Goal: Task Accomplishment & Management: Manage account settings

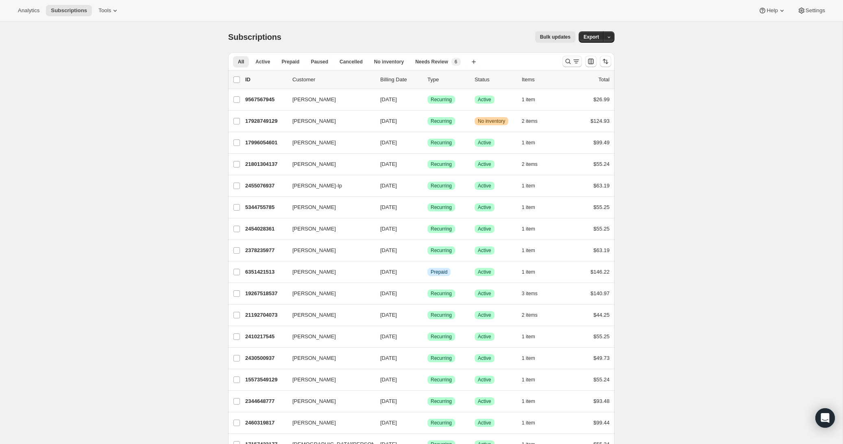
click at [578, 61] on icon "Search and filter results" at bounding box center [576, 61] width 8 height 8
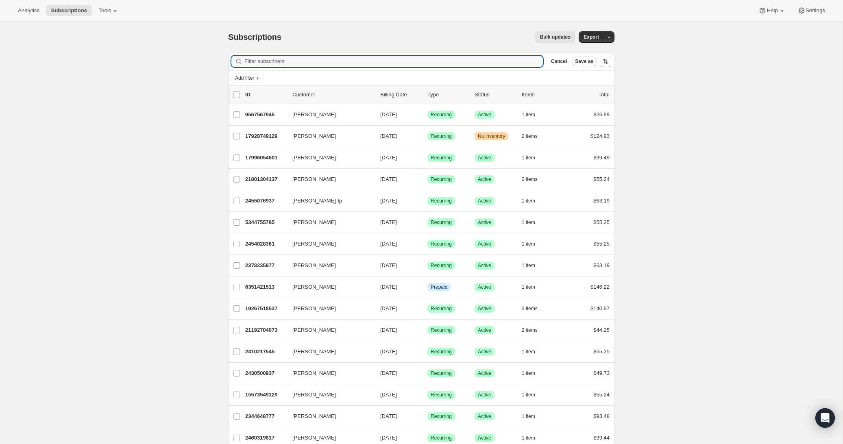
paste input "[PERSON_NAME]"
type input "[PERSON_NAME]"
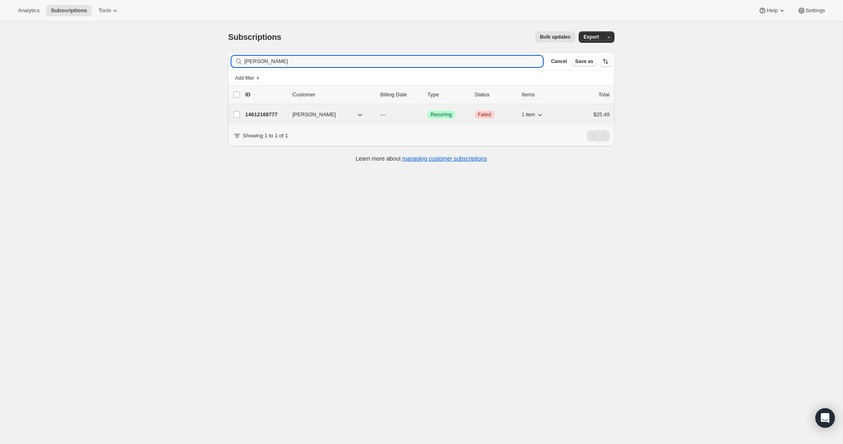
click at [368, 111] on button "[PERSON_NAME]" at bounding box center [327, 114] width 81 height 13
click at [341, 112] on button "[PERSON_NAME]" at bounding box center [327, 114] width 81 height 13
click at [311, 115] on span "[PERSON_NAME]" at bounding box center [314, 115] width 44 height 8
click at [284, 114] on p "14612168777" at bounding box center [265, 115] width 41 height 8
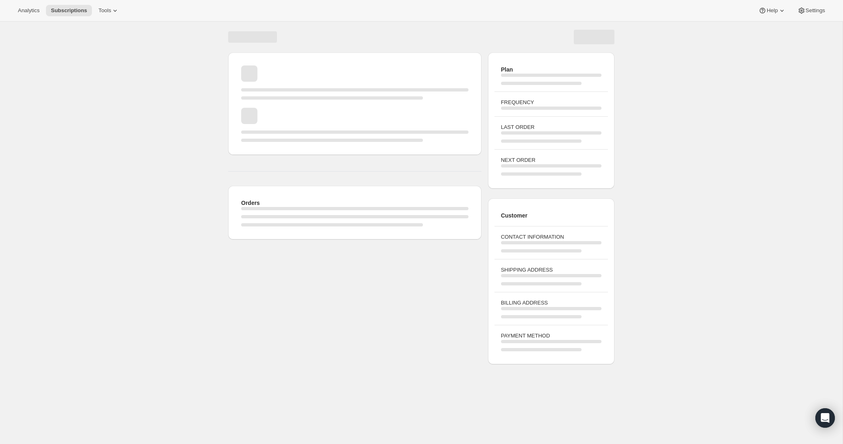
click at [284, 114] on div "Page loading" at bounding box center [354, 125] width 227 height 34
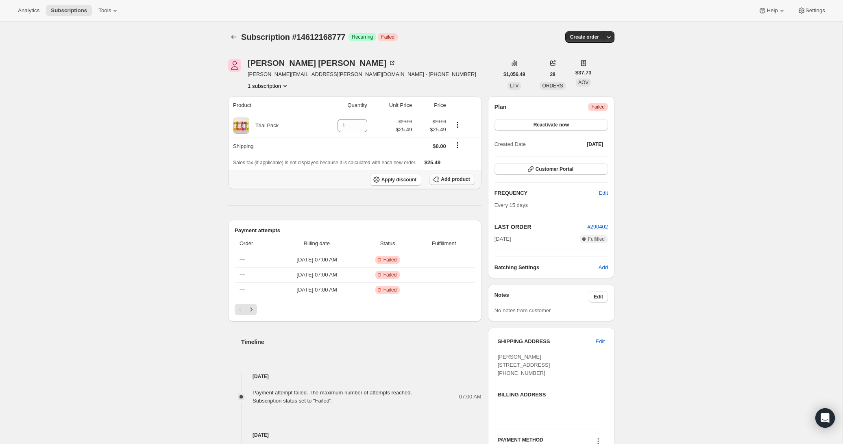
click at [458, 179] on span "Add product" at bounding box center [455, 179] width 29 height 7
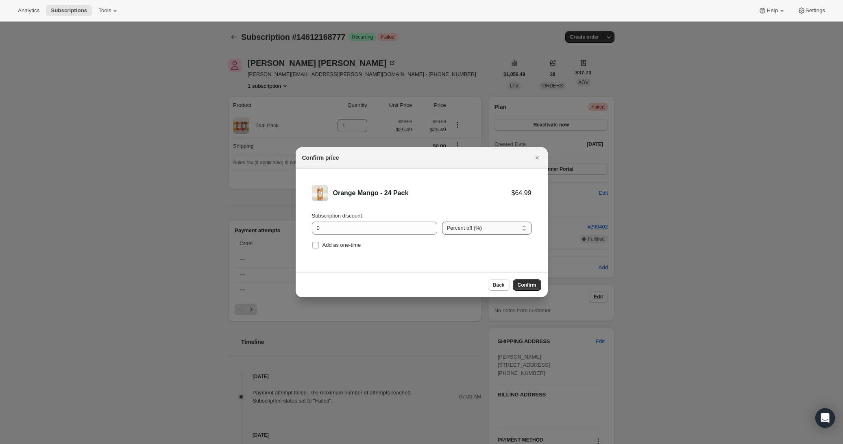
click at [481, 224] on select "Percent off (%) Amount off ($)" at bounding box center [486, 228] width 89 height 13
click at [442, 222] on select "Percent off (%) Amount off ($)" at bounding box center [486, 228] width 89 height 13
click at [403, 225] on input "0" at bounding box center [368, 228] width 113 height 13
type input "15"
click at [468, 202] on li "Orange Mango - 24 Pack $64.99 $55.24 Subscription discount 15 Percent off (%) A…" at bounding box center [422, 218] width 252 height 98
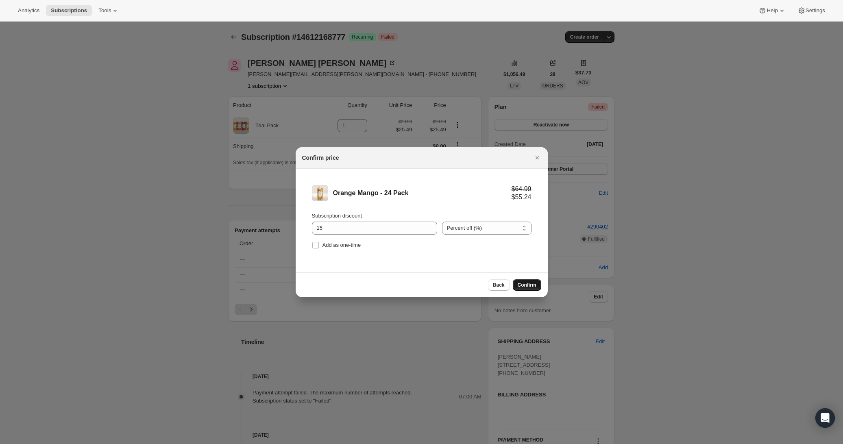
click at [537, 284] on button "Confirm" at bounding box center [527, 284] width 28 height 11
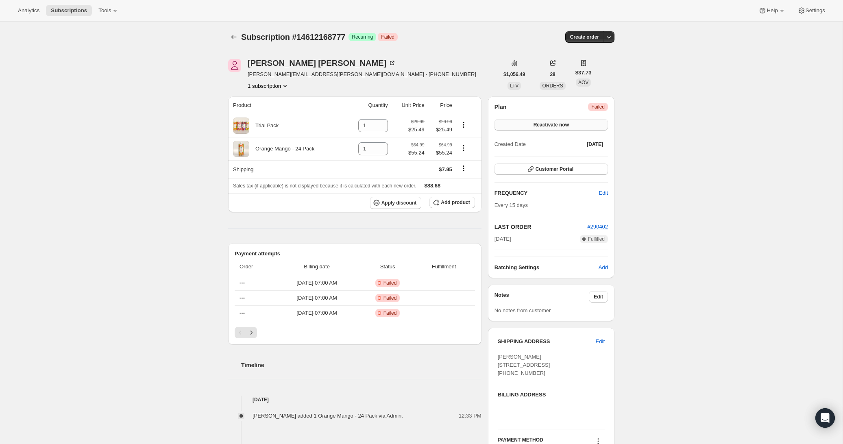
click at [546, 126] on span "Reactivate now" at bounding box center [550, 125] width 35 height 7
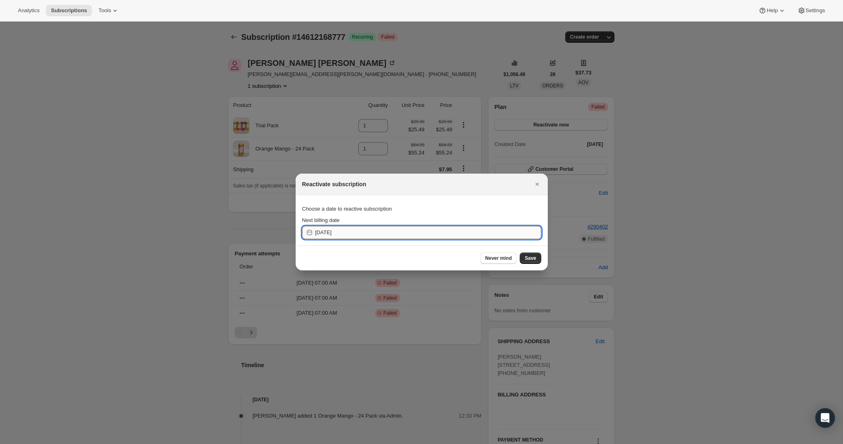
click at [414, 237] on input "[DATE]" at bounding box center [428, 232] width 226 height 13
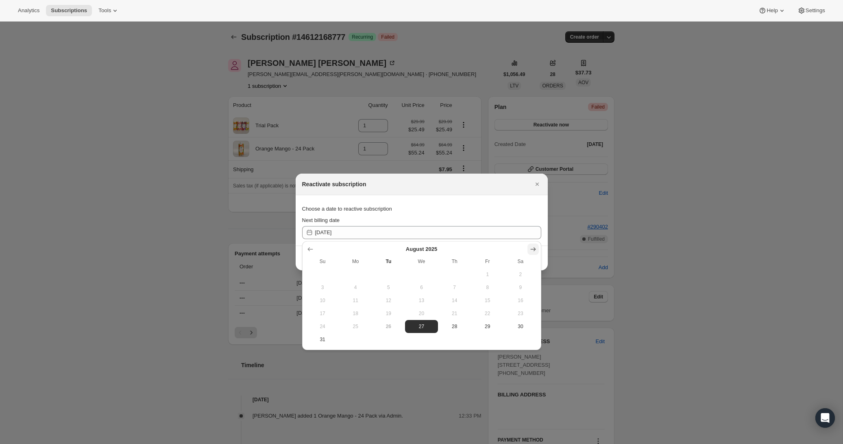
click at [530, 248] on icon "Show next month, September 2025" at bounding box center [533, 249] width 8 height 8
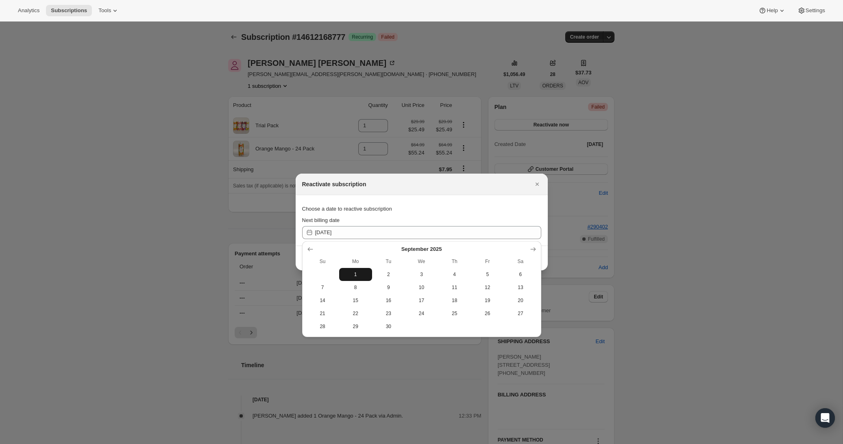
click at [361, 277] on span "1" at bounding box center [355, 274] width 26 height 7
type input "[DATE]"
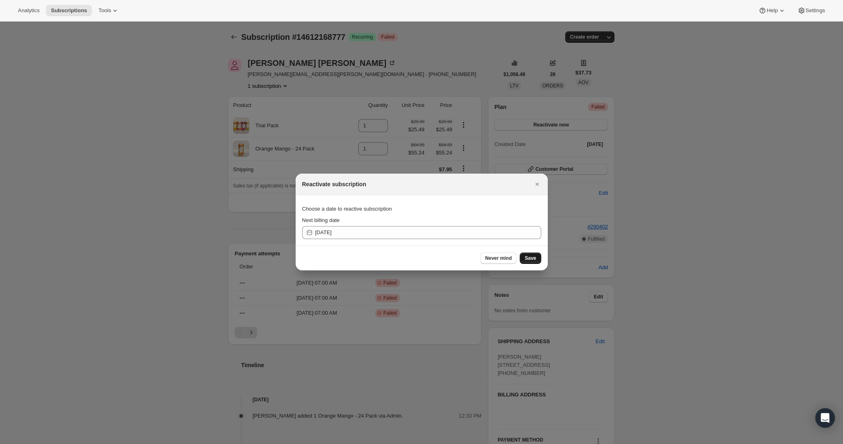
click at [529, 259] on span "Save" at bounding box center [530, 258] width 11 height 7
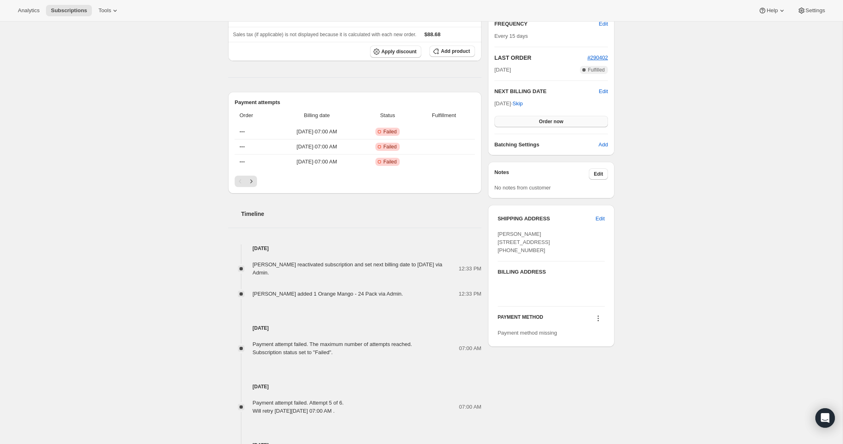
scroll to position [230, 0]
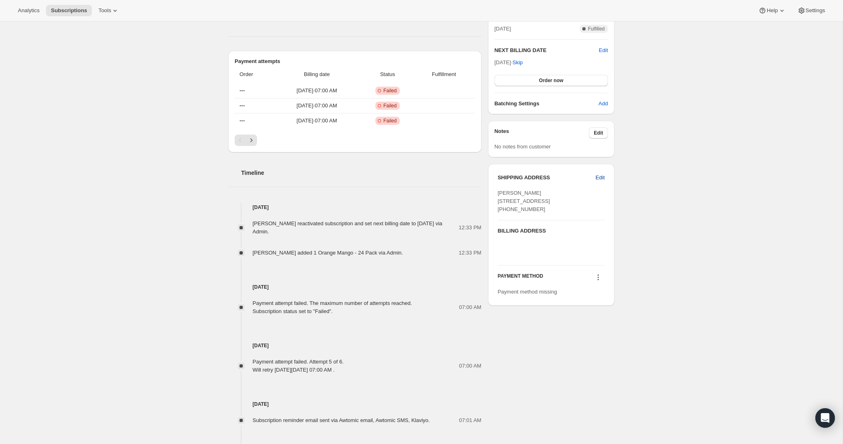
click at [596, 177] on span "Edit" at bounding box center [600, 178] width 9 height 8
select select "SC"
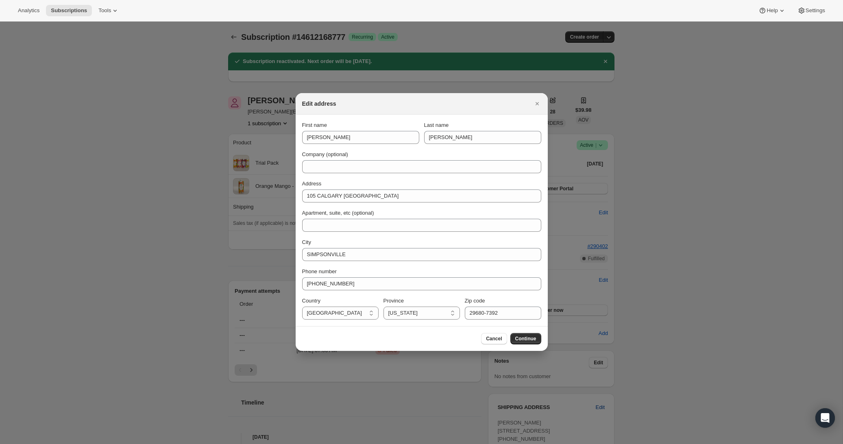
scroll to position [0, 0]
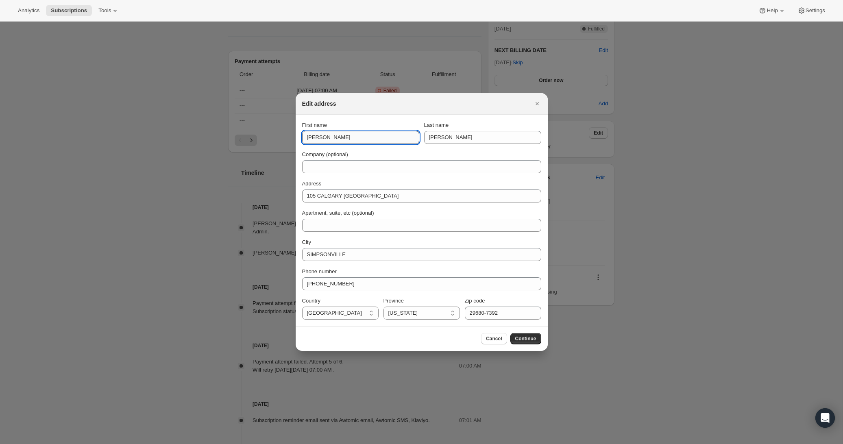
click at [349, 133] on input "[PERSON_NAME]" at bounding box center [360, 137] width 117 height 13
paste input "[PERSON_NAME] Men"
type input "[PERSON_NAME] Men"
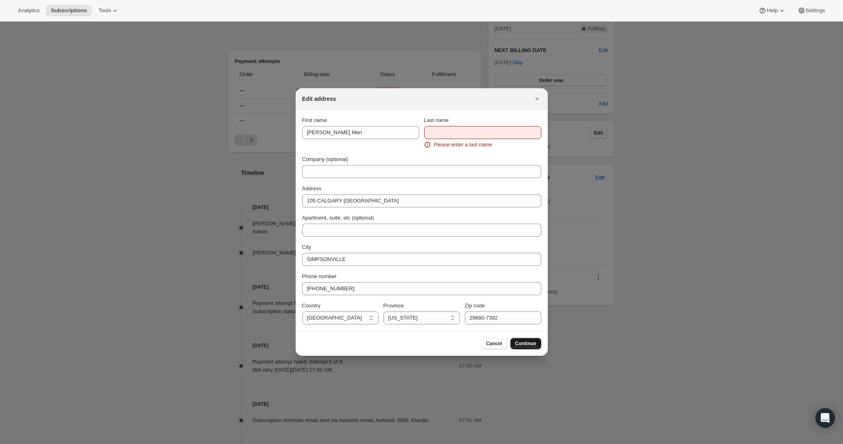
click at [514, 341] on button "Continue" at bounding box center [525, 343] width 31 height 11
click at [451, 130] on input "Last name" at bounding box center [482, 132] width 117 height 13
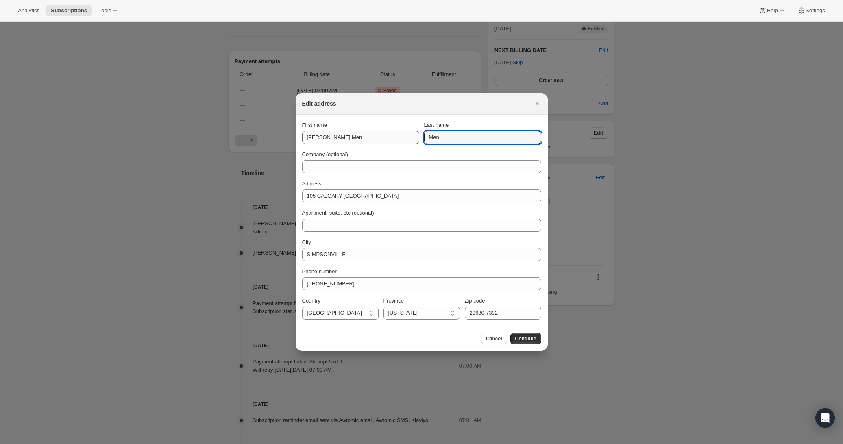
type input "Men"
click at [374, 136] on input "[PERSON_NAME] Men" at bounding box center [360, 137] width 117 height 13
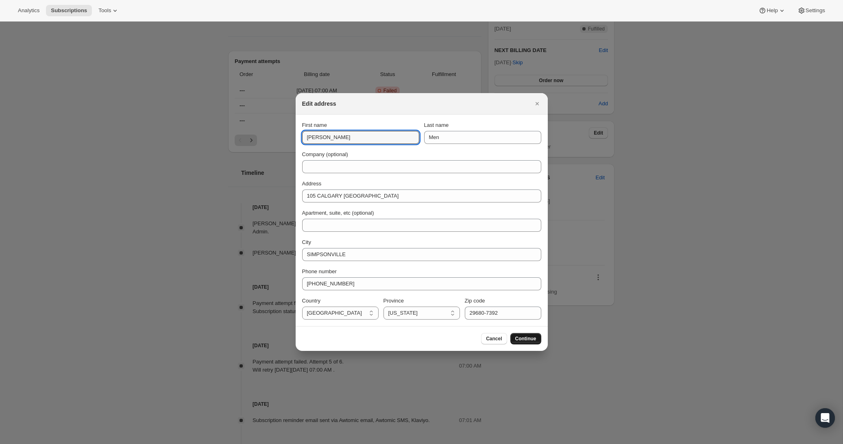
type input "[PERSON_NAME]"
click at [538, 339] on button "Continue" at bounding box center [525, 338] width 31 height 11
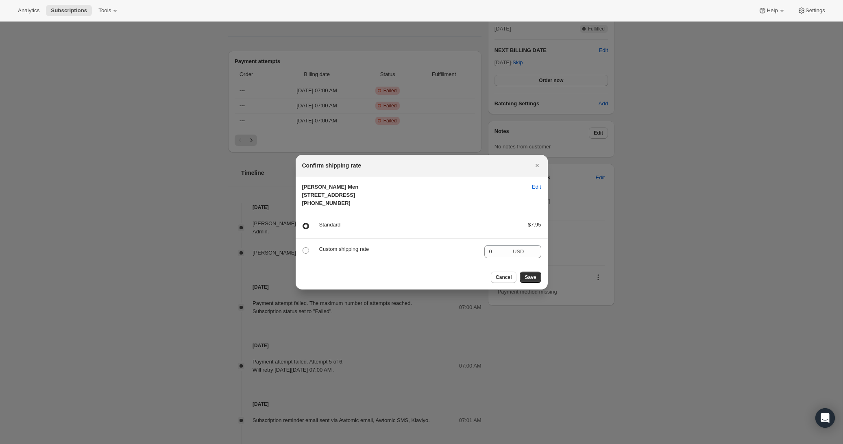
click at [433, 253] on p "Custom shipping rate" at bounding box center [398, 249] width 159 height 8
click at [351, 253] on p "Custom shipping rate" at bounding box center [398, 249] width 159 height 8
click at [301, 259] on section "Custom shipping rate 0 USD" at bounding box center [422, 252] width 252 height 26
click at [305, 254] on span ":rio:" at bounding box center [306, 250] width 7 height 7
click at [303, 248] on input ":rio:" at bounding box center [303, 247] width 0 height 0
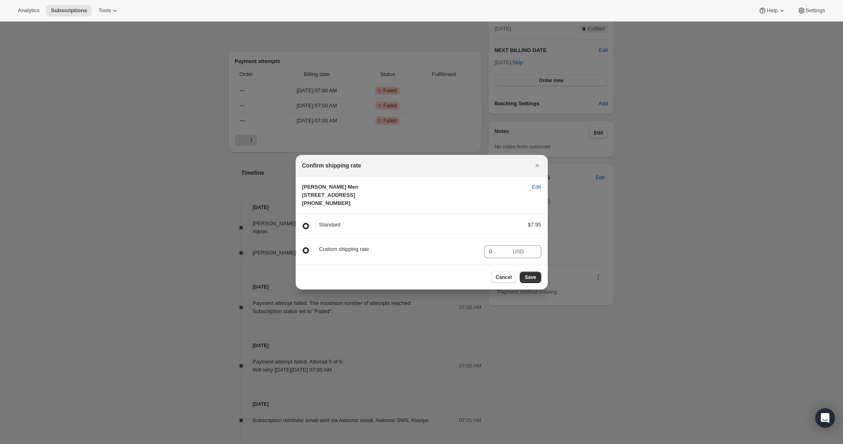
radio input "true"
radio input "false"
click at [531, 281] on span "Save" at bounding box center [530, 277] width 11 height 7
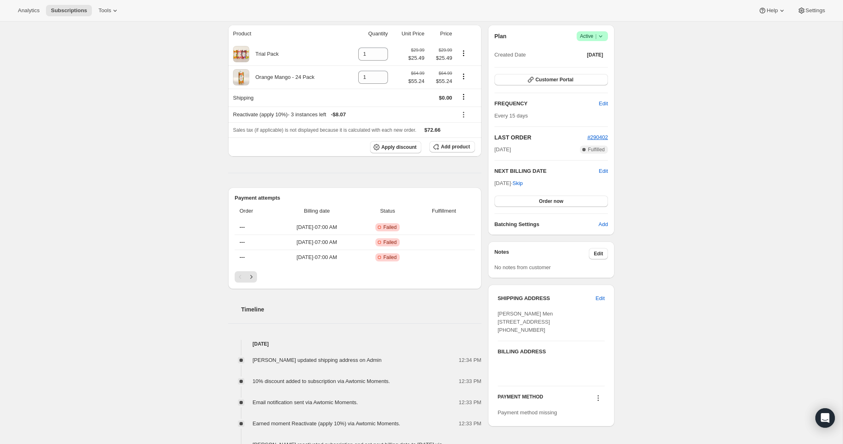
scroll to position [130, 0]
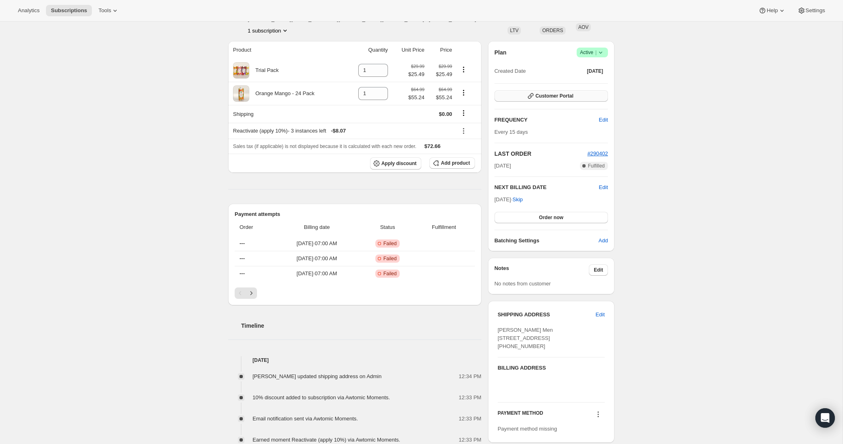
click at [544, 92] on button "Customer Portal" at bounding box center [550, 95] width 113 height 11
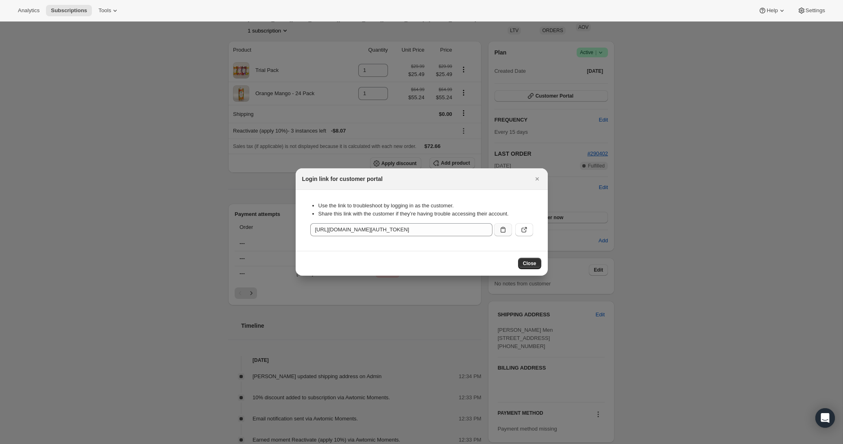
click at [508, 229] on button ":rm5:" at bounding box center [503, 229] width 18 height 13
click at [524, 230] on icon ":rm5:" at bounding box center [524, 228] width 3 height 3
